Goal: Task Accomplishment & Management: Complete application form

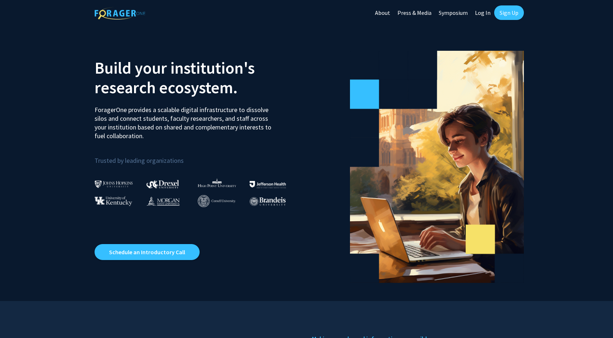
click at [505, 11] on link "Sign Up" at bounding box center [509, 12] width 30 height 14
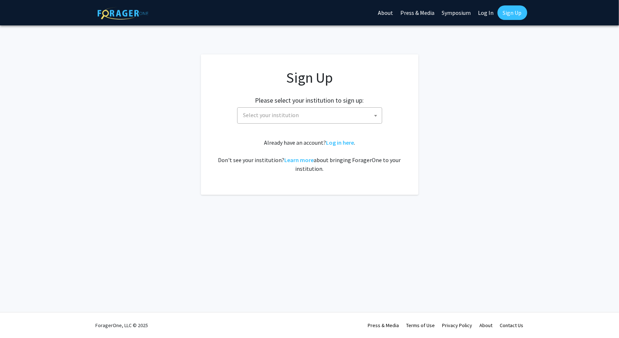
click at [320, 112] on span "Select your institution" at bounding box center [310, 115] width 141 height 15
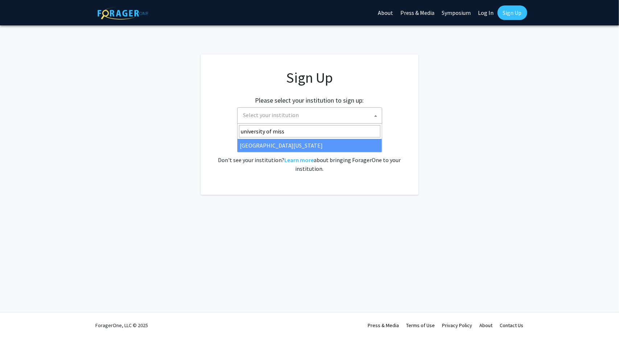
type input "university of miss"
select select "33"
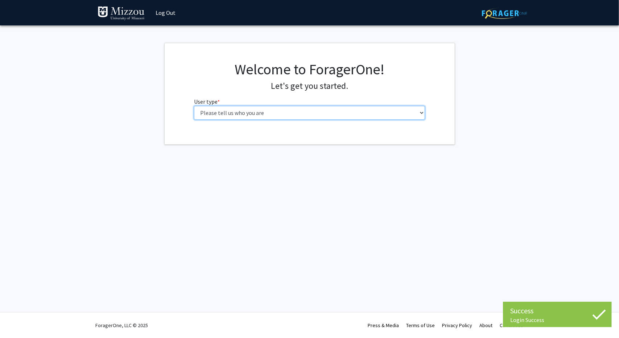
click at [354, 108] on select "Please tell us who you are Undergraduate Student Master's Student Doctoral Cand…" at bounding box center [309, 113] width 231 height 14
select select "1: undergrad"
click at [194, 106] on select "Please tell us who you are Undergraduate Student Master's Student Doctoral Cand…" at bounding box center [309, 113] width 231 height 14
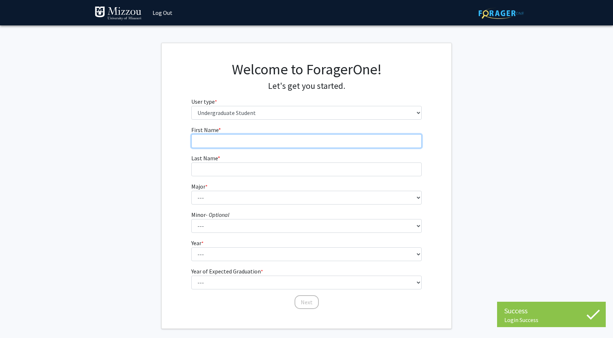
click at [330, 141] on input "First Name * required" at bounding box center [306, 141] width 231 height 14
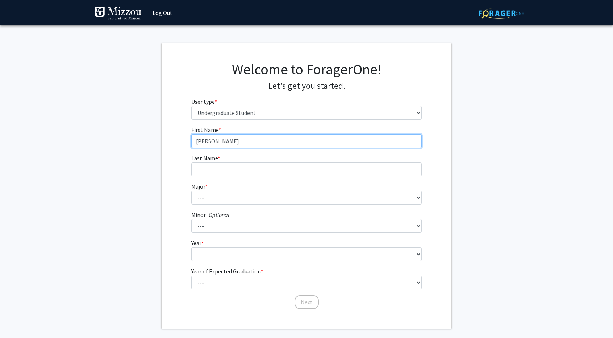
type input "Jackson"
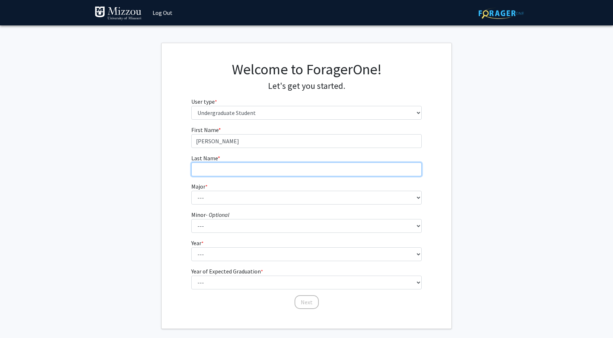
click at [315, 171] on input "Last Name * required" at bounding box center [306, 169] width 231 height 14
type input "Drecktrah"
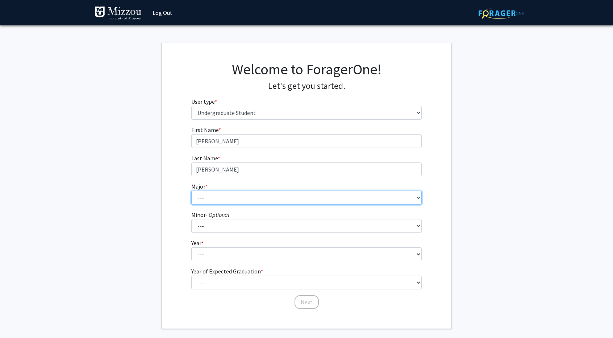
click at [306, 192] on select "--- Agribusiness Management Agricultural Education Agricultural Education: Comm…" at bounding box center [306, 198] width 231 height 14
select select "17: 2505"
click at [191, 191] on select "--- Agribusiness Management Agricultural Education Agricultural Education: Comm…" at bounding box center [306, 198] width 231 height 14
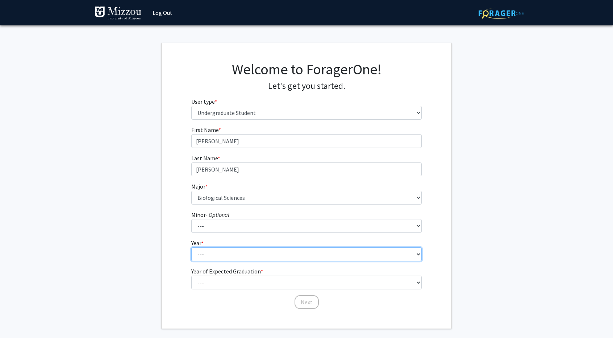
click at [237, 255] on select "--- First-year Sophomore Junior Senior Postbaccalaureate Certificate" at bounding box center [306, 254] width 231 height 14
select select "2: sophomore"
click at [191, 247] on select "--- First-year Sophomore Junior Senior Postbaccalaureate Certificate" at bounding box center [306, 254] width 231 height 14
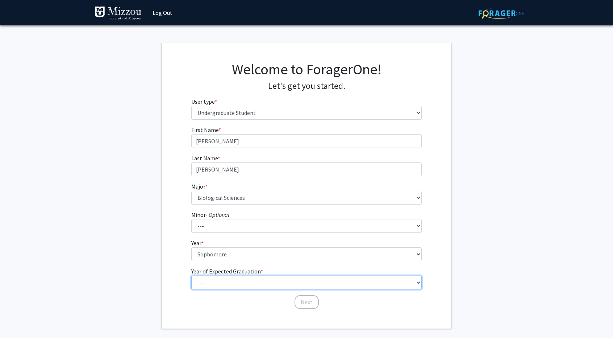
click at [230, 282] on select "--- 2025 2026 2027 2028 2029 2030 2031 2032 2033 2034" at bounding box center [306, 282] width 231 height 14
select select "4: 2028"
click at [191, 275] on select "--- 2025 2026 2027 2028 2029 2030 2031 2032 2033 2034" at bounding box center [306, 282] width 231 height 14
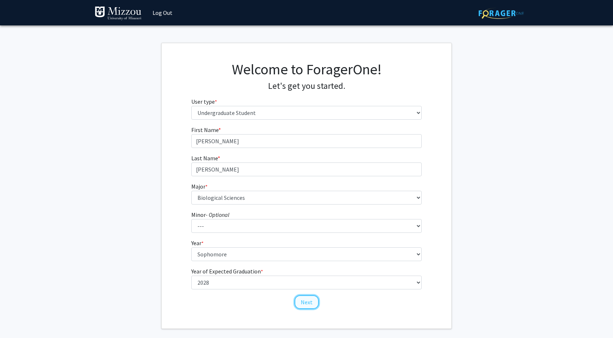
click at [306, 298] on button "Next" at bounding box center [307, 302] width 24 height 14
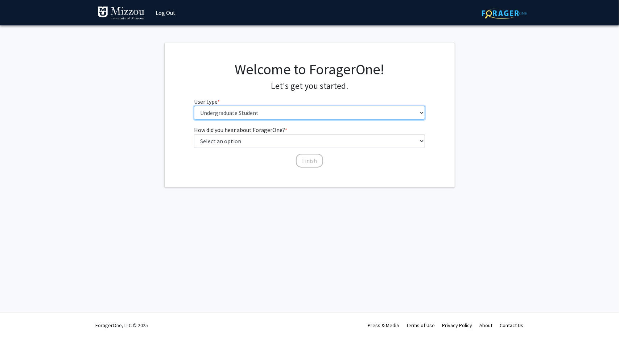
click at [269, 111] on select "Please tell us who you are Undergraduate Student Master's Student Doctoral Cand…" at bounding box center [309, 113] width 231 height 14
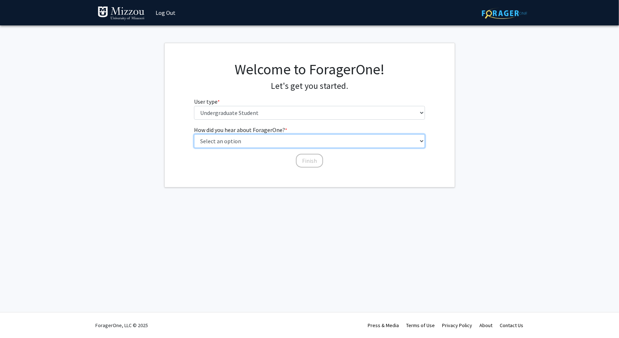
click at [265, 142] on select "Select an option Peer/student recommendation Faculty/staff recommendation Unive…" at bounding box center [309, 141] width 231 height 14
select select "4: university_email"
click at [194, 134] on select "Select an option Peer/student recommendation Faculty/staff recommendation Unive…" at bounding box center [309, 141] width 231 height 14
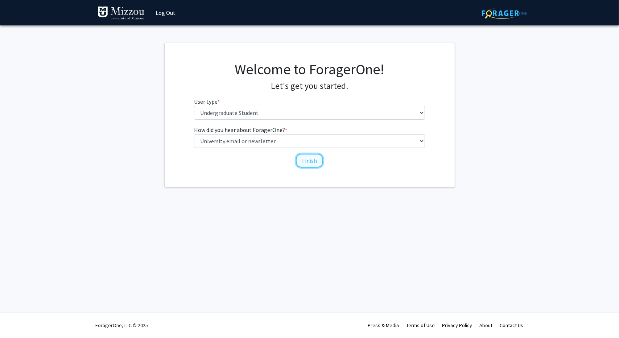
click at [307, 165] on button "Finish" at bounding box center [309, 161] width 27 height 14
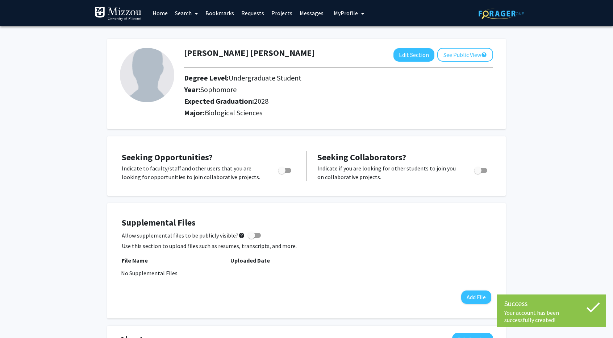
scroll to position [11, 0]
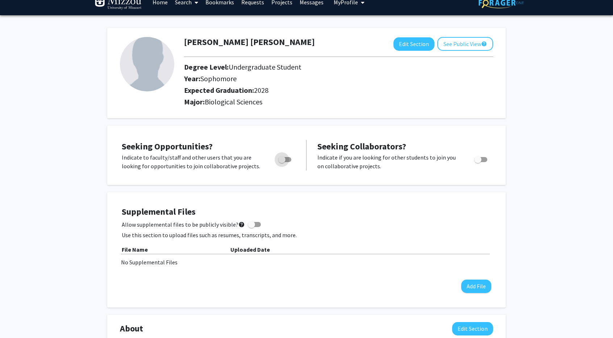
click at [285, 161] on span "Toggle" at bounding box center [281, 159] width 7 height 7
click at [282, 162] on input "Are you actively seeking opportunities?" at bounding box center [282, 162] width 0 height 0
checkbox input "true"
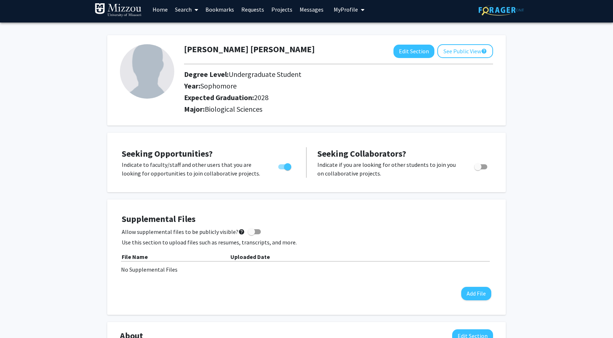
scroll to position [0, 0]
